Goal: Task Accomplishment & Management: Manage account settings

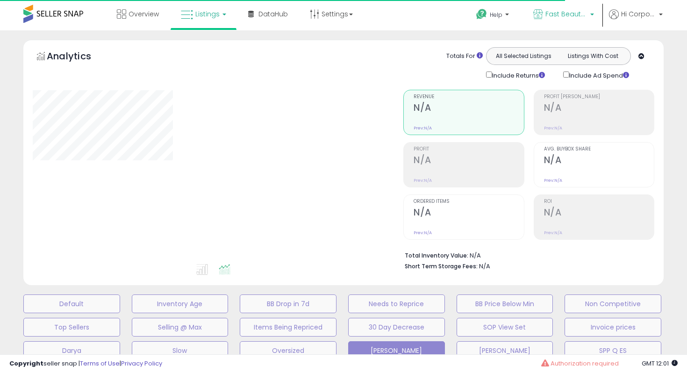
click at [552, 22] on link "Fast Beauty ([GEOGRAPHIC_DATA])" at bounding box center [563, 15] width 75 height 30
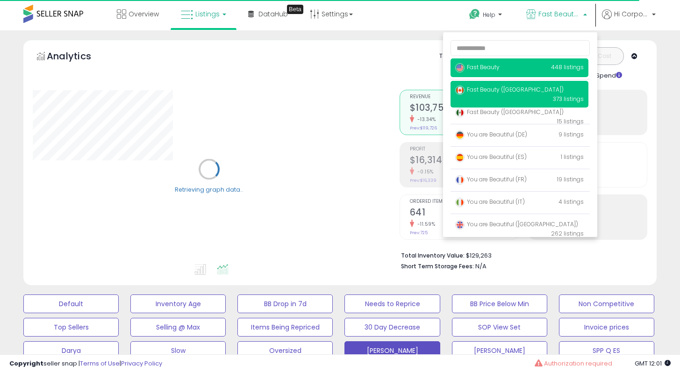
click at [488, 65] on span "Fast Beauty" at bounding box center [477, 67] width 44 height 8
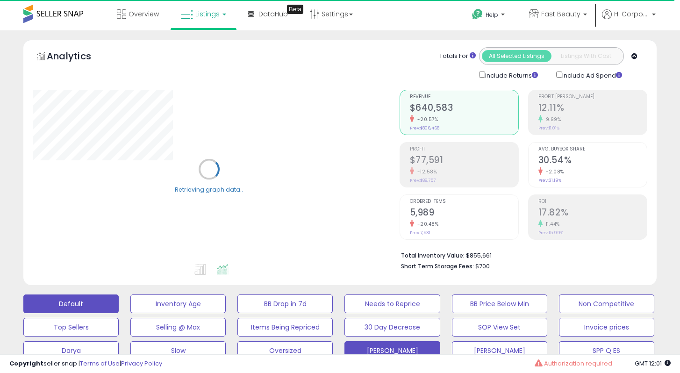
click at [96, 301] on button "Default" at bounding box center [70, 304] width 95 height 19
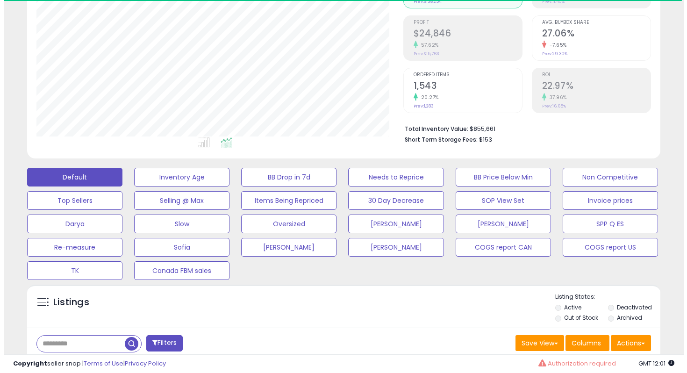
scroll to position [249, 0]
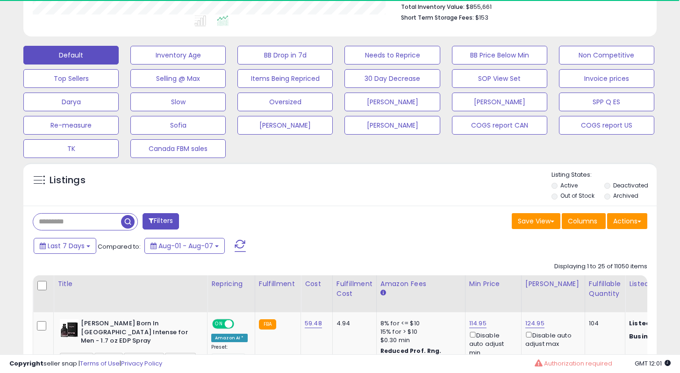
click at [626, 197] on label "Archived" at bounding box center [625, 196] width 25 height 8
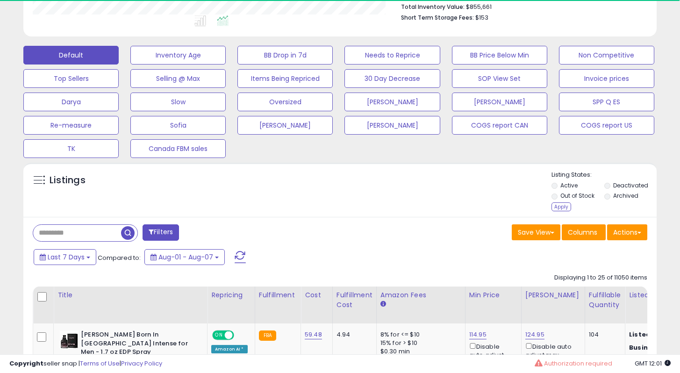
click at [622, 186] on label "Deactivated" at bounding box center [630, 185] width 35 height 8
click at [556, 205] on div "Apply" at bounding box center [562, 206] width 20 height 9
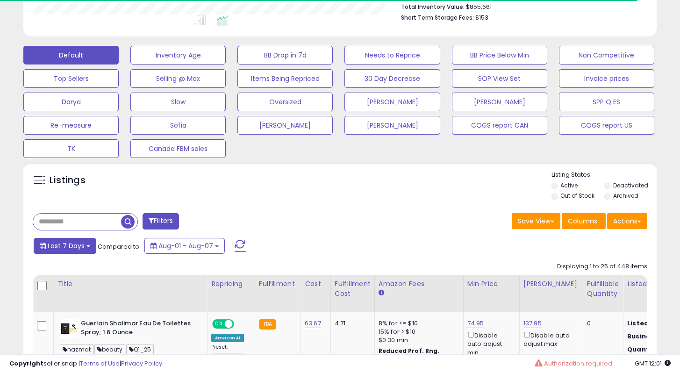
scroll to position [192, 367]
click at [75, 250] on span "Last 7 Days" at bounding box center [66, 245] width 37 height 9
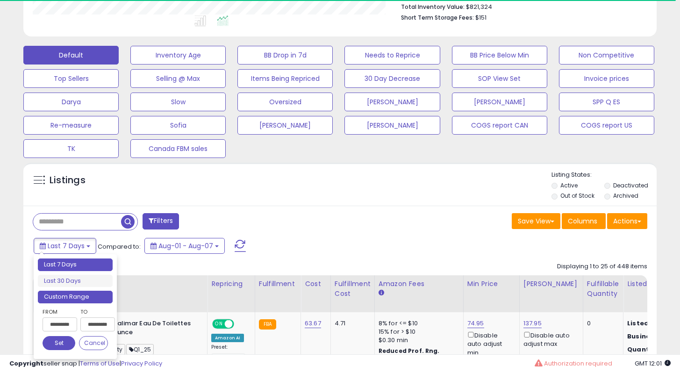
click at [80, 295] on li "Custom Range" at bounding box center [75, 297] width 75 height 13
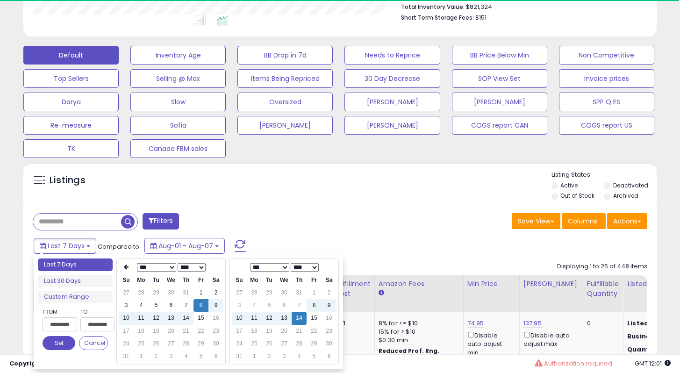
click at [195, 265] on select "**** **** **** **** **** **** **** **** **** **** **** **** **** **** **** ****…" at bounding box center [192, 267] width 28 height 8
click at [168, 318] on td "14" at bounding box center [171, 318] width 15 height 13
type input "**********"
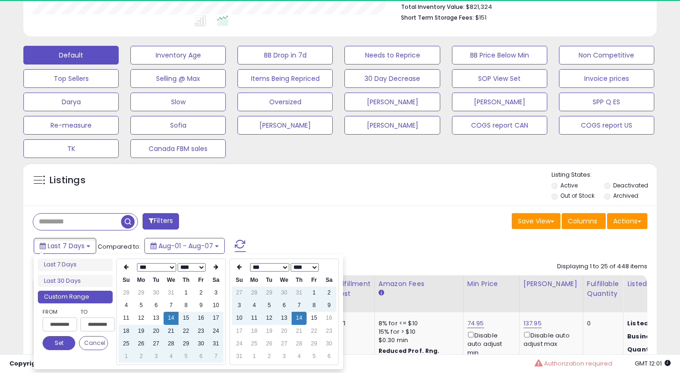
click at [65, 346] on button "Set" at bounding box center [59, 343] width 33 height 14
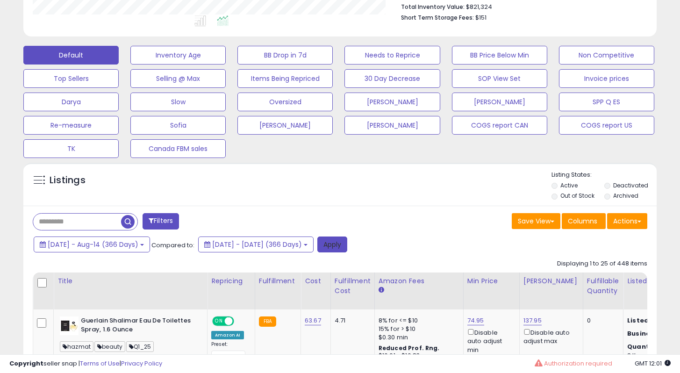
click at [347, 244] on button "Apply" at bounding box center [332, 245] width 30 height 16
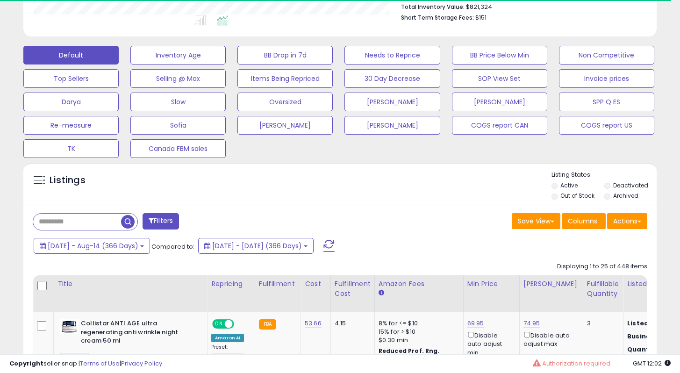
scroll to position [467387, 467212]
click at [627, 223] on button "Actions" at bounding box center [627, 221] width 40 height 16
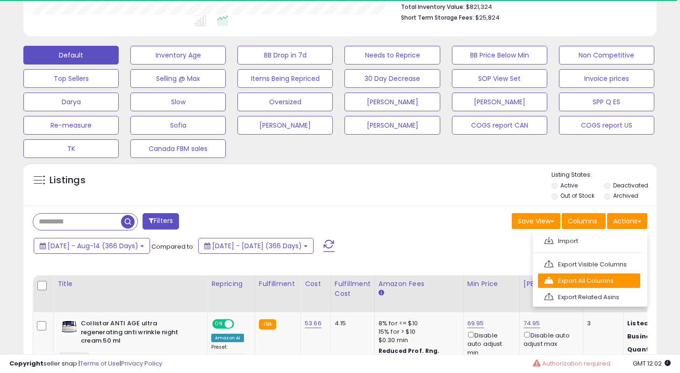
click at [563, 276] on link "Export All Columns" at bounding box center [589, 281] width 102 height 14
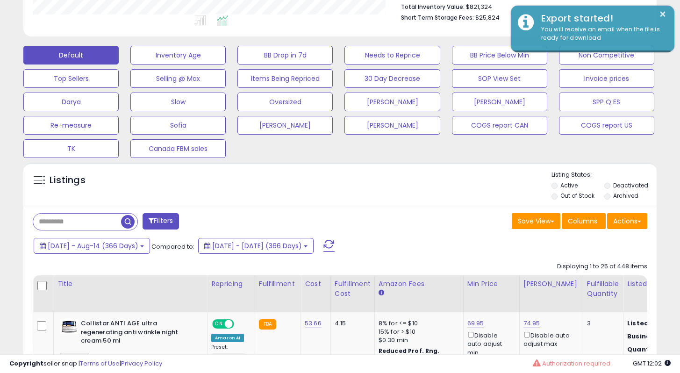
scroll to position [192, 367]
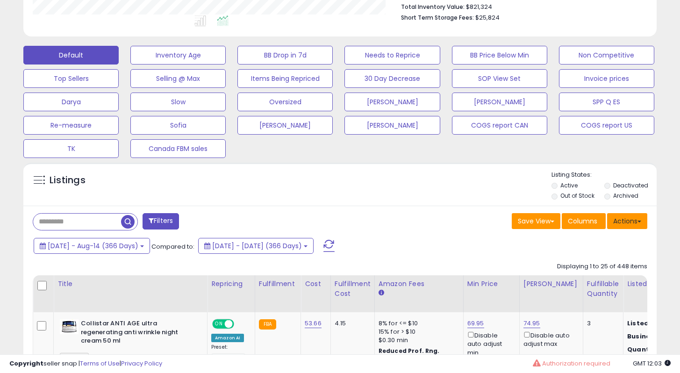
click at [635, 215] on button "Actions" at bounding box center [627, 221] width 40 height 16
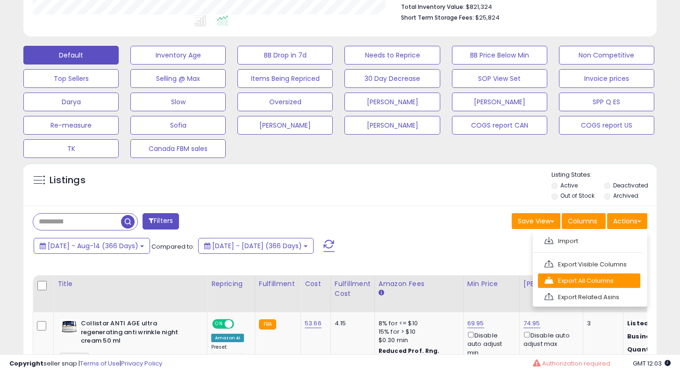
click at [578, 277] on link "Export All Columns" at bounding box center [589, 281] width 102 height 14
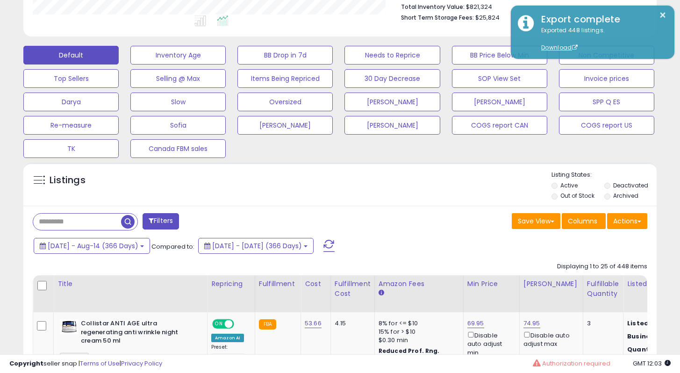
click at [465, 190] on div "Listings" at bounding box center [340, 187] width 634 height 32
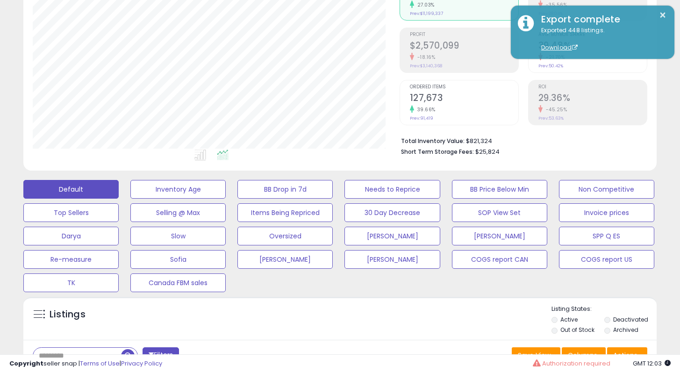
scroll to position [45, 0]
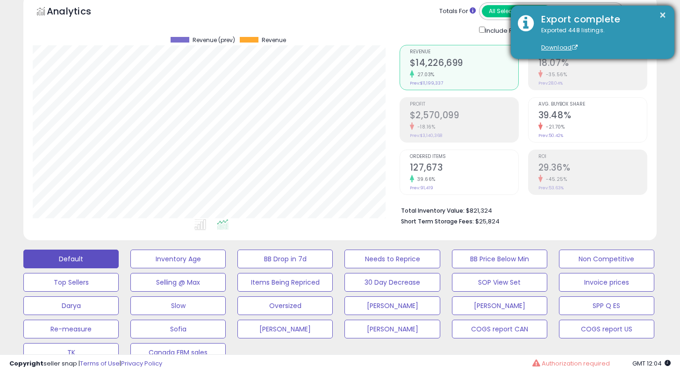
click at [657, 8] on div "× Export complete Exported 448 listings. Download" at bounding box center [593, 32] width 164 height 53
click at [660, 12] on button "×" at bounding box center [662, 15] width 7 height 12
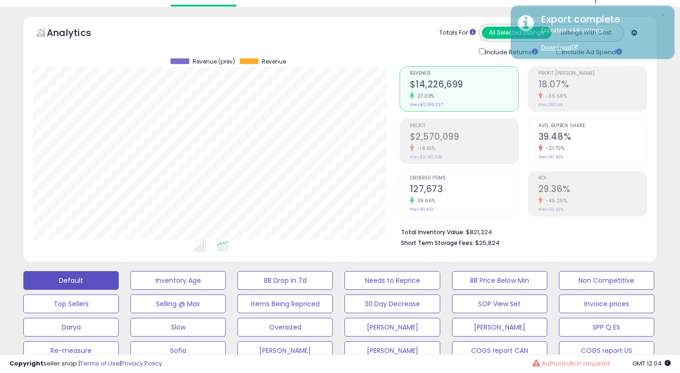
scroll to position [0, 0]
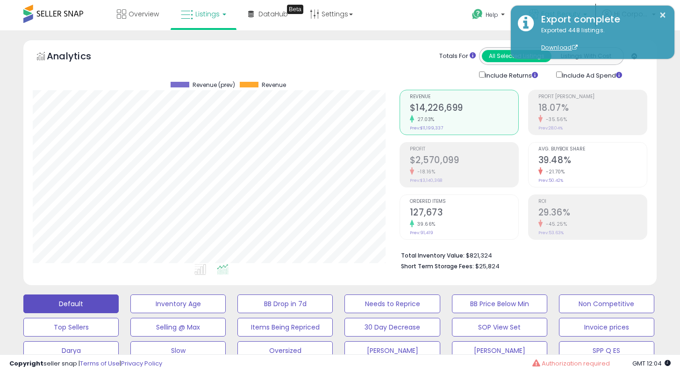
click at [544, 7] on body "Unable to login Retrieving listings data.. has not yet accepted the Terms of Us…" at bounding box center [340, 186] width 680 height 373
click at [469, 23] on link "Help" at bounding box center [490, 15] width 50 height 29
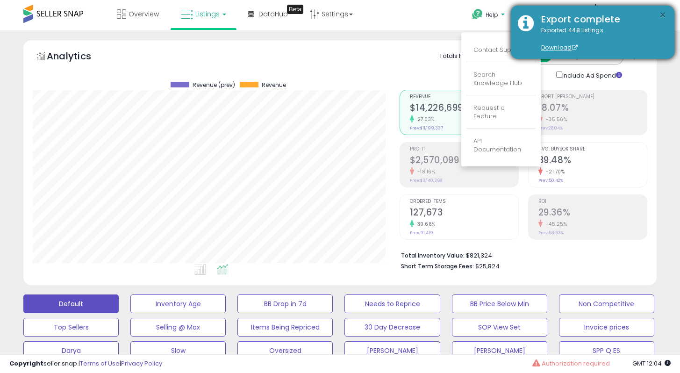
click at [663, 14] on button "×" at bounding box center [662, 15] width 7 height 12
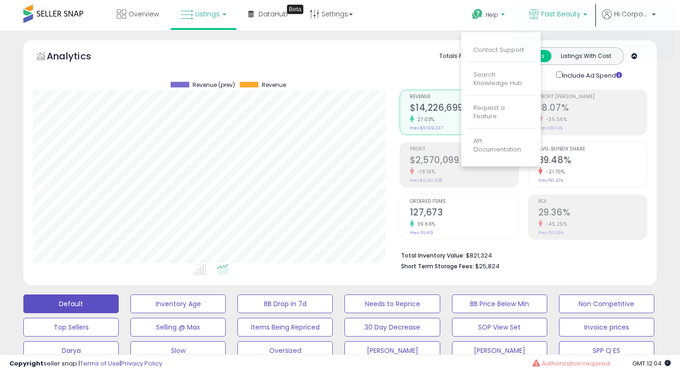
click at [570, 16] on span "Fast Beauty" at bounding box center [560, 13] width 39 height 9
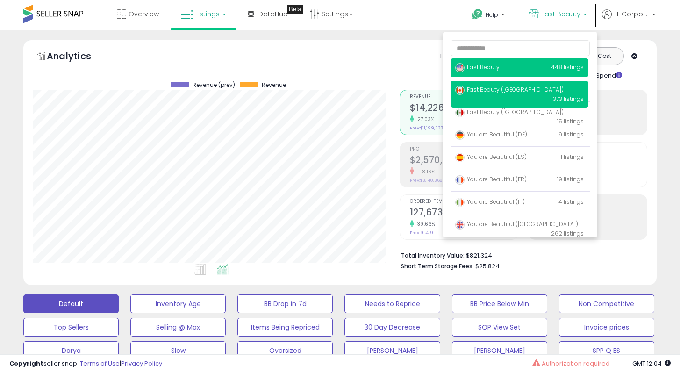
click at [505, 88] on span "Fast Beauty ([GEOGRAPHIC_DATA])" at bounding box center [509, 90] width 108 height 8
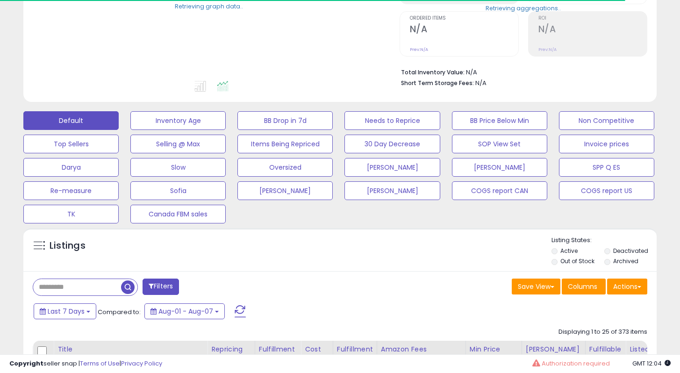
scroll to position [361, 0]
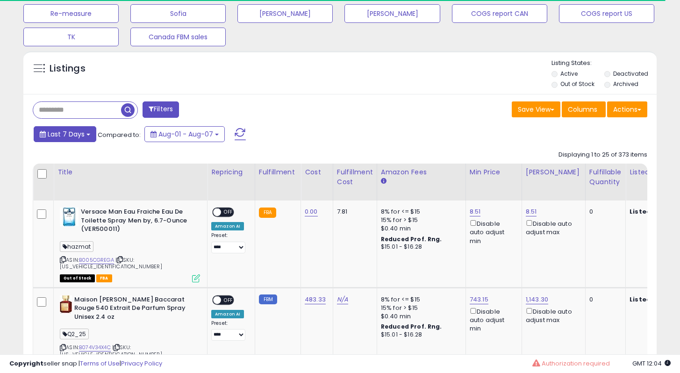
click at [78, 136] on span "Last 7 Days" at bounding box center [66, 134] width 37 height 9
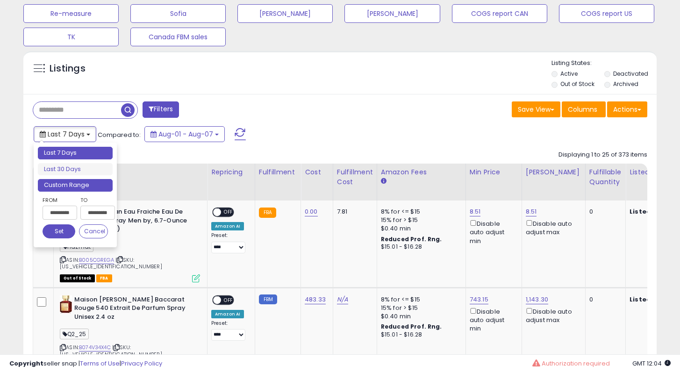
scroll to position [192, 367]
click at [75, 186] on li "Custom Range" at bounding box center [75, 185] width 75 height 13
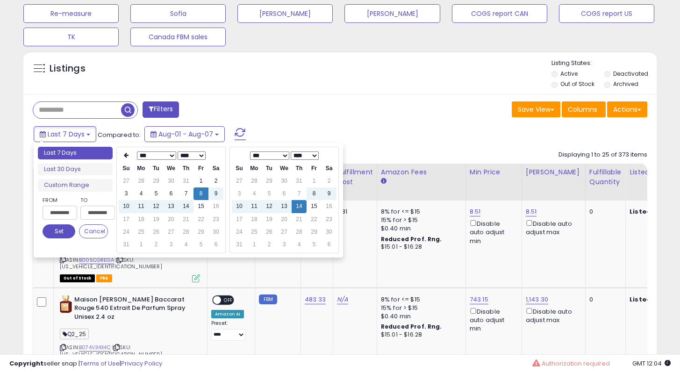
click at [187, 156] on select "**** **** **** **** **** **** **** **** **** **** **** **** **** **** **** ****…" at bounding box center [192, 155] width 28 height 8
click at [174, 208] on td "14" at bounding box center [171, 206] width 15 height 13
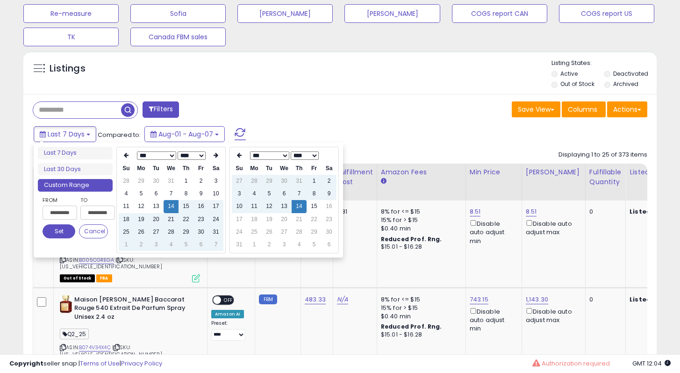
type input "**********"
click at [65, 233] on button "Set" at bounding box center [59, 231] width 33 height 14
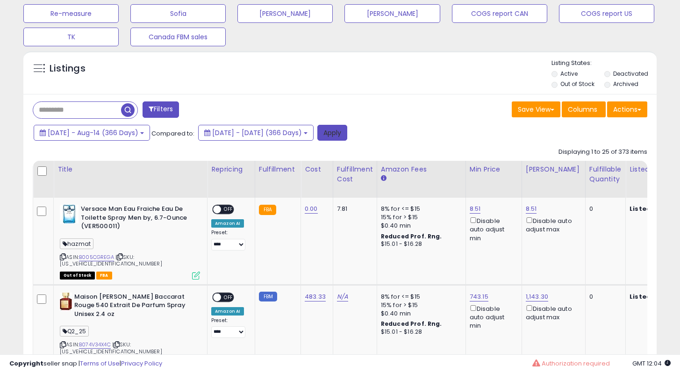
click at [347, 130] on button "Apply" at bounding box center [332, 133] width 30 height 16
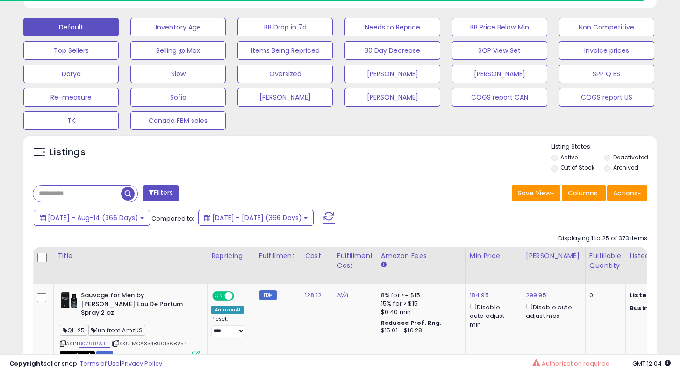
scroll to position [467387, 467212]
click at [626, 199] on button "Actions" at bounding box center [627, 193] width 40 height 16
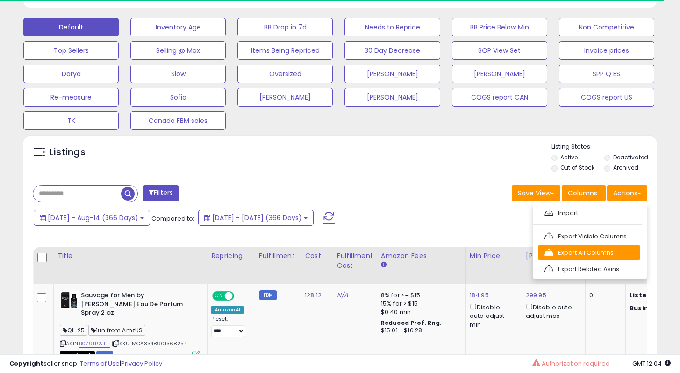
click at [582, 248] on link "Export All Columns" at bounding box center [589, 252] width 102 height 14
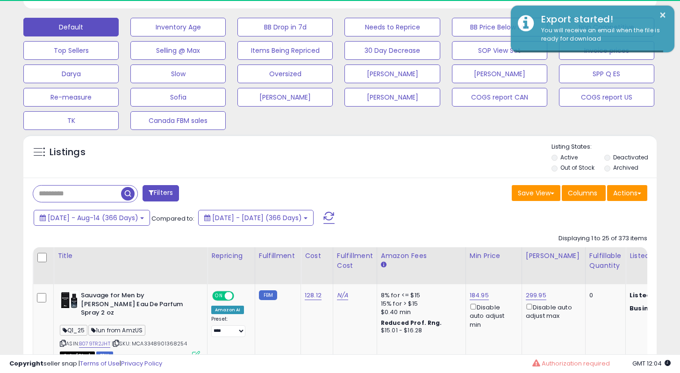
scroll to position [192, 367]
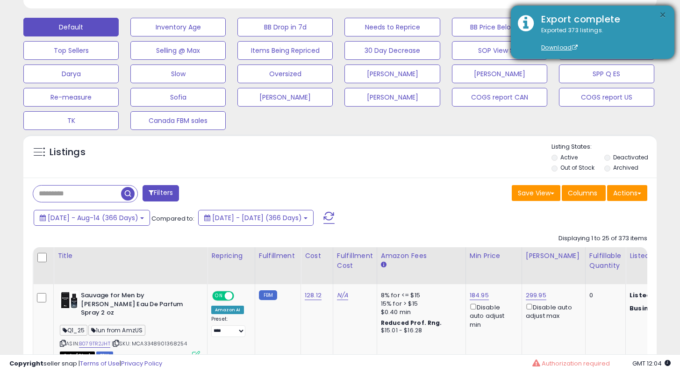
click at [663, 16] on button "×" at bounding box center [662, 15] width 7 height 12
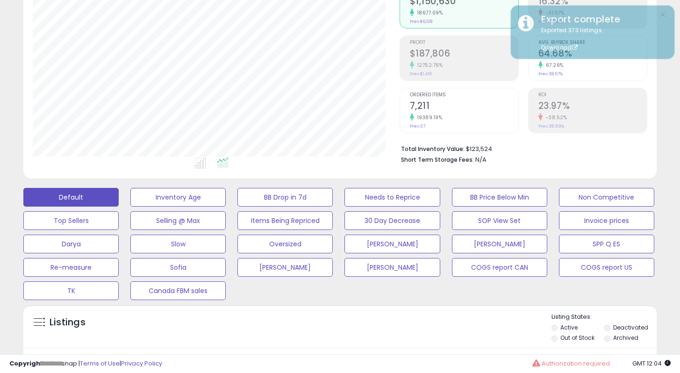
scroll to position [0, 0]
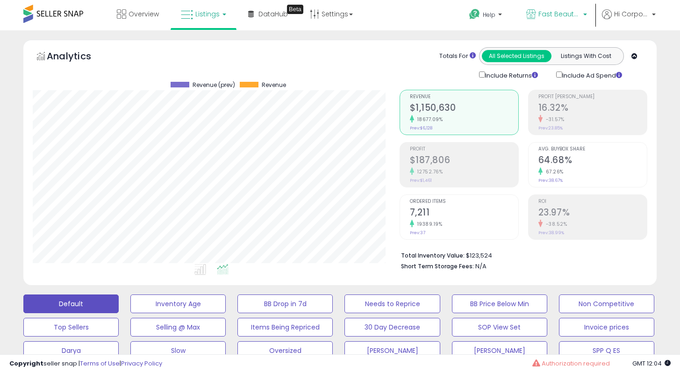
click at [539, 14] on span "Fast Beauty ([GEOGRAPHIC_DATA])" at bounding box center [560, 13] width 42 height 9
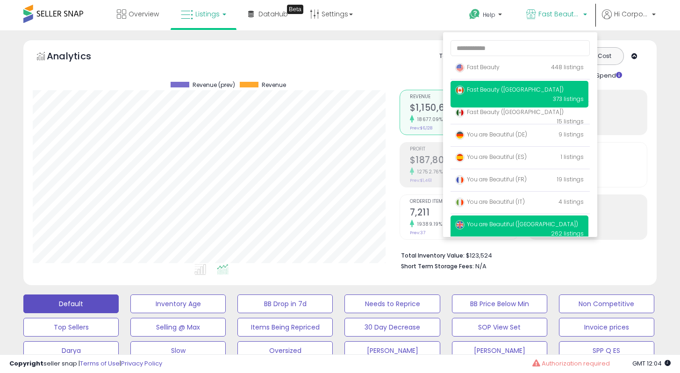
click at [503, 226] on span "You are Beautiful ([GEOGRAPHIC_DATA])" at bounding box center [516, 224] width 123 height 8
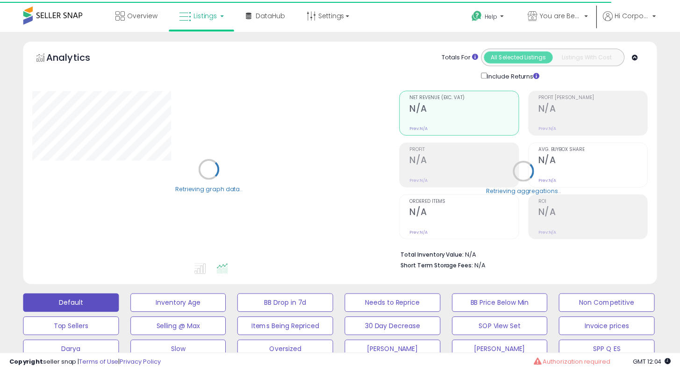
scroll to position [227, 0]
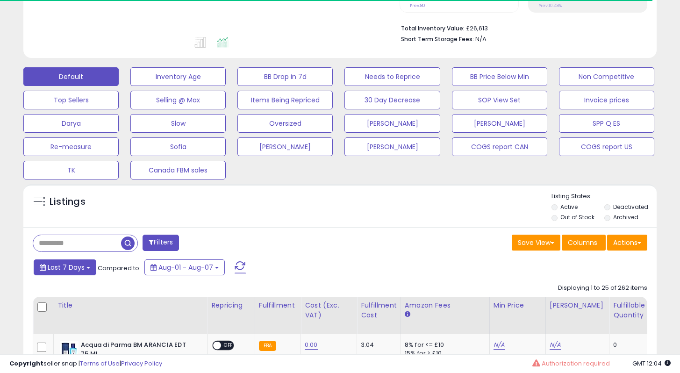
click at [86, 271] on button "Last 7 Days" at bounding box center [65, 268] width 63 height 16
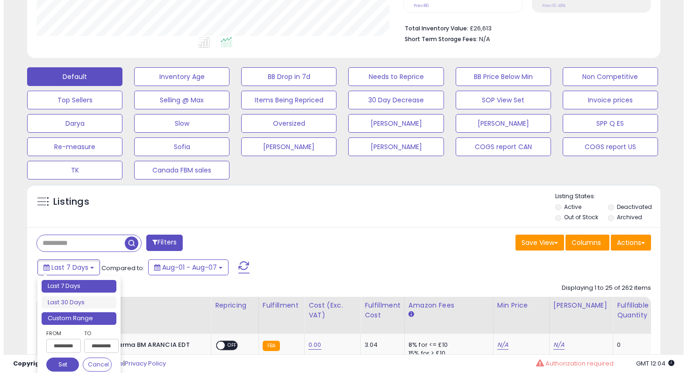
scroll to position [192, 367]
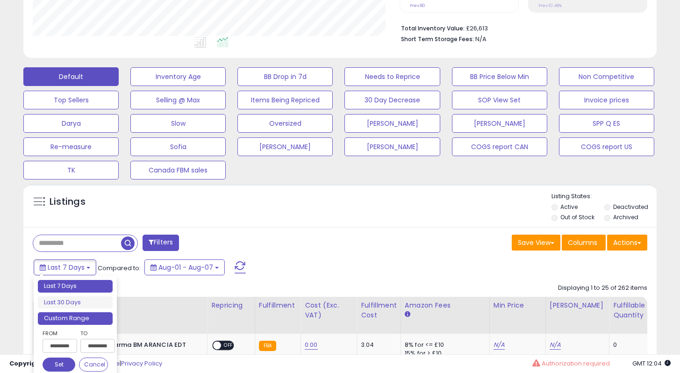
click at [87, 320] on li "Custom Range" at bounding box center [75, 318] width 75 height 13
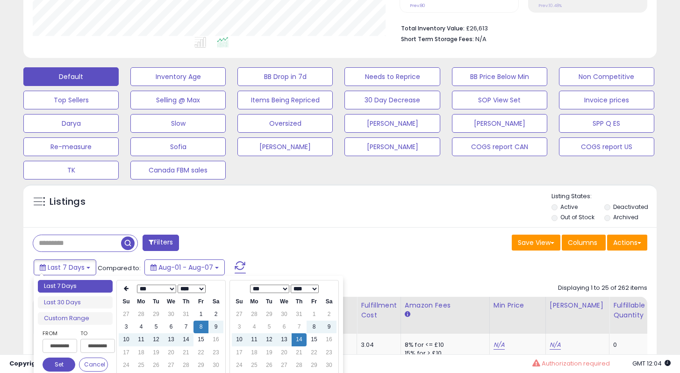
click at [196, 289] on select "**** **** **** **** **** **** **** **** **** **** **** **** **** **** **** ****…" at bounding box center [192, 289] width 28 height 8
click at [170, 339] on td "14" at bounding box center [171, 339] width 15 height 13
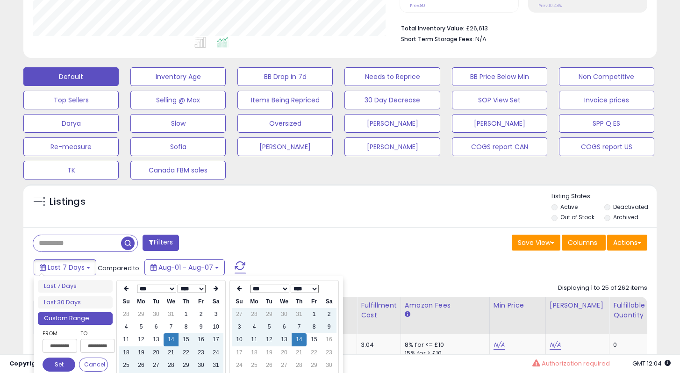
type input "**********"
click at [65, 361] on button "Set" at bounding box center [59, 365] width 33 height 14
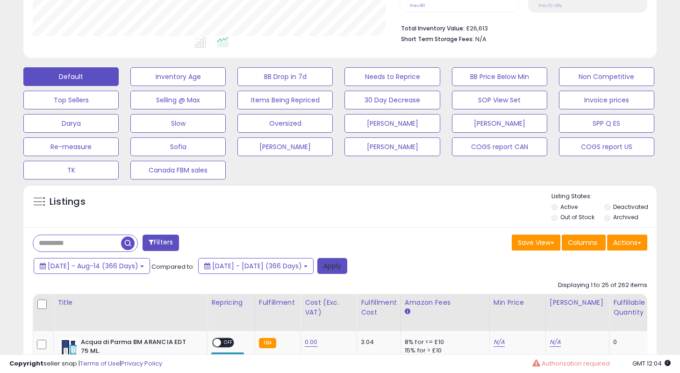
click at [347, 264] on button "Apply" at bounding box center [332, 266] width 30 height 16
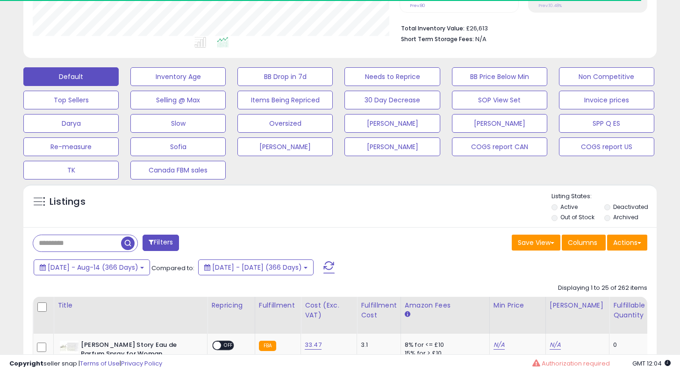
scroll to position [467387, 467212]
click at [626, 238] on button "Actions" at bounding box center [627, 243] width 40 height 16
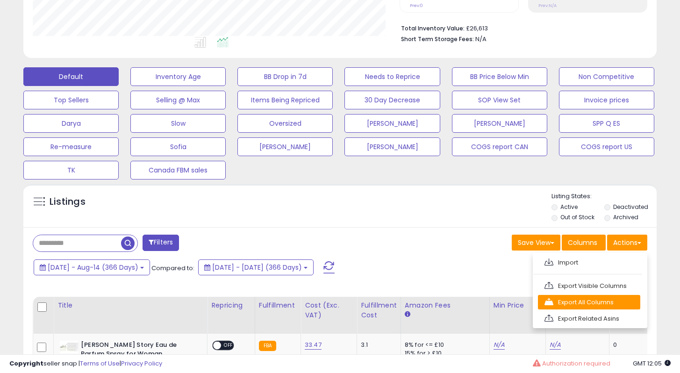
click at [570, 305] on link "Export All Columns" at bounding box center [589, 302] width 102 height 14
